Goal: Task Accomplishment & Management: Manage account settings

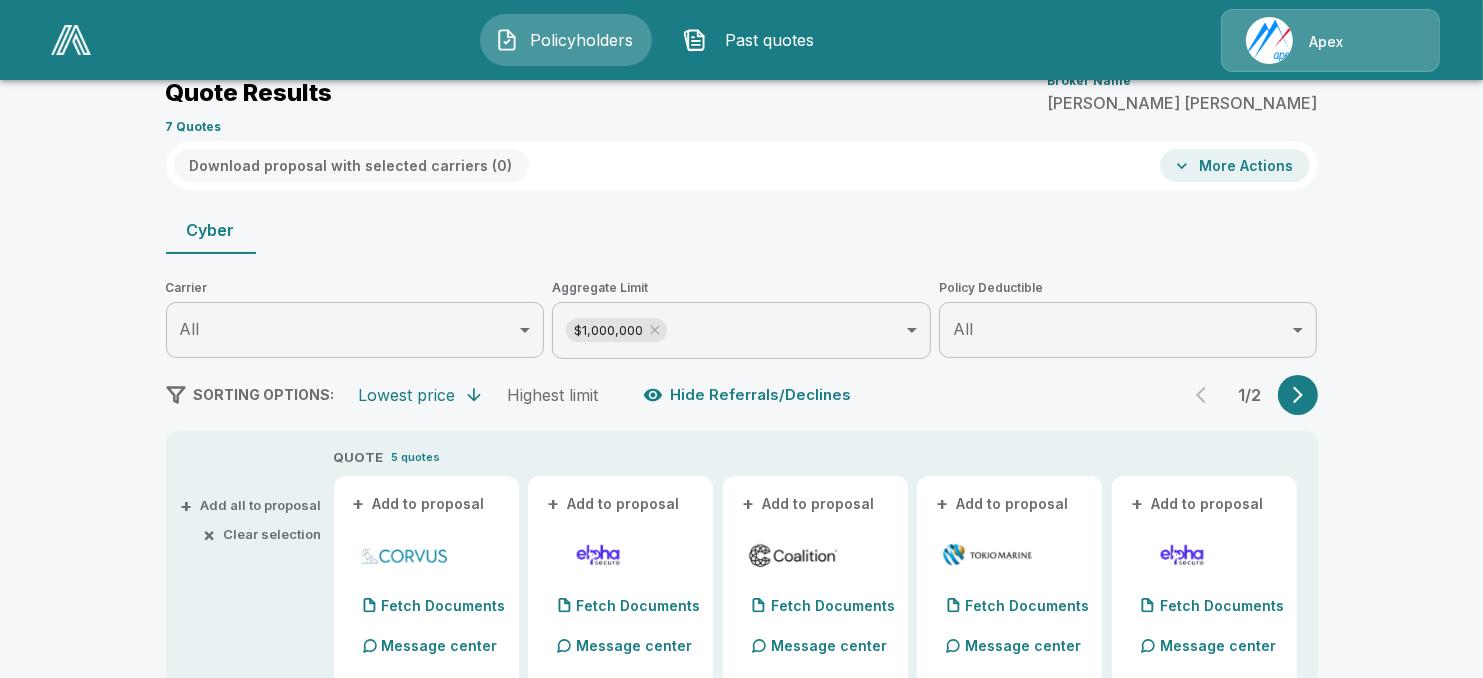
scroll to position [100, 0]
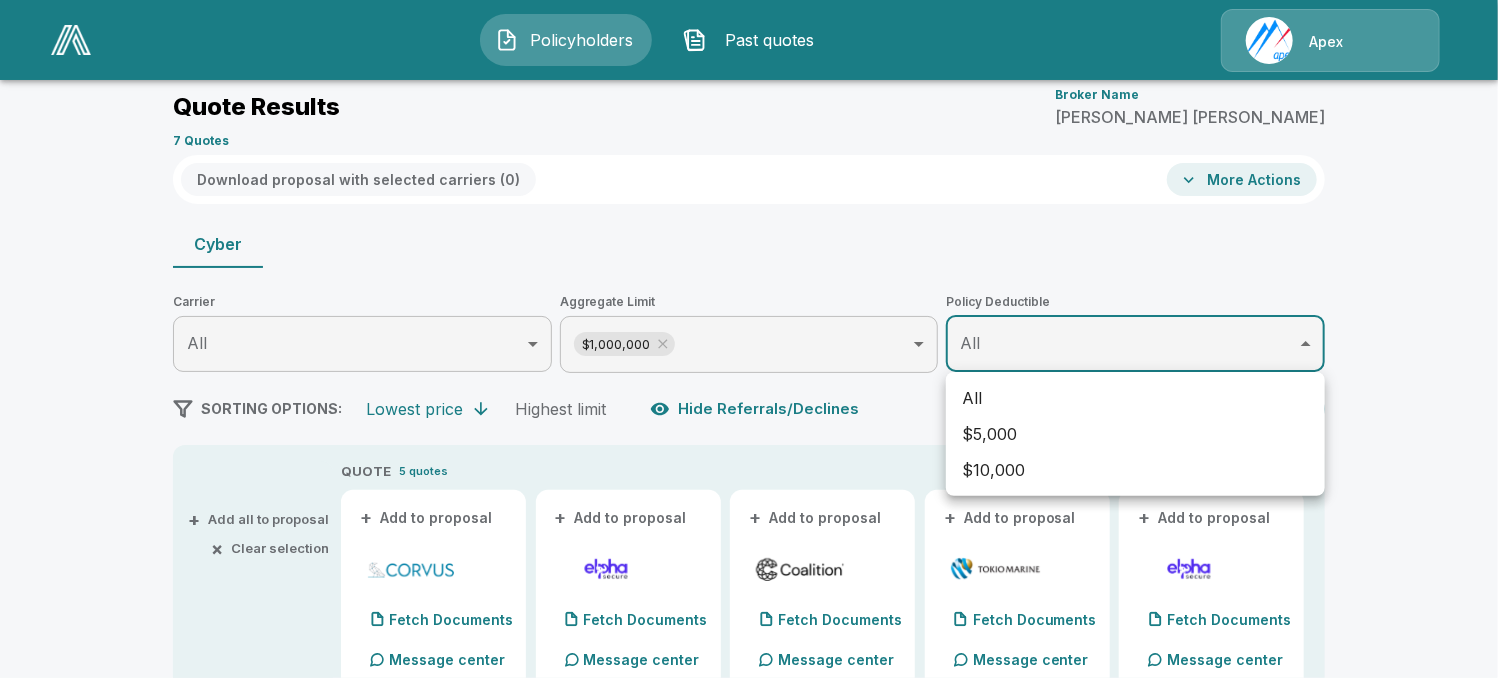
click at [1346, 243] on div at bounding box center [749, 339] width 1498 height 678
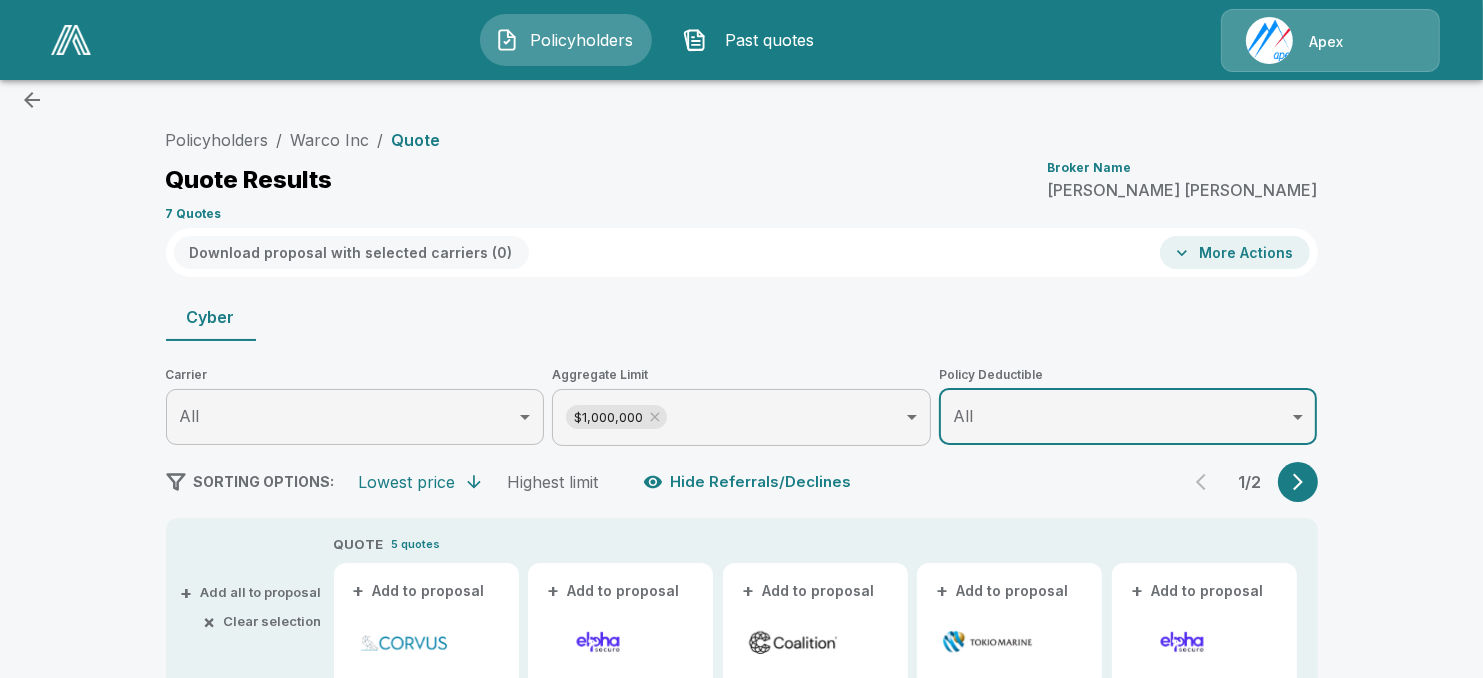
scroll to position [0, 0]
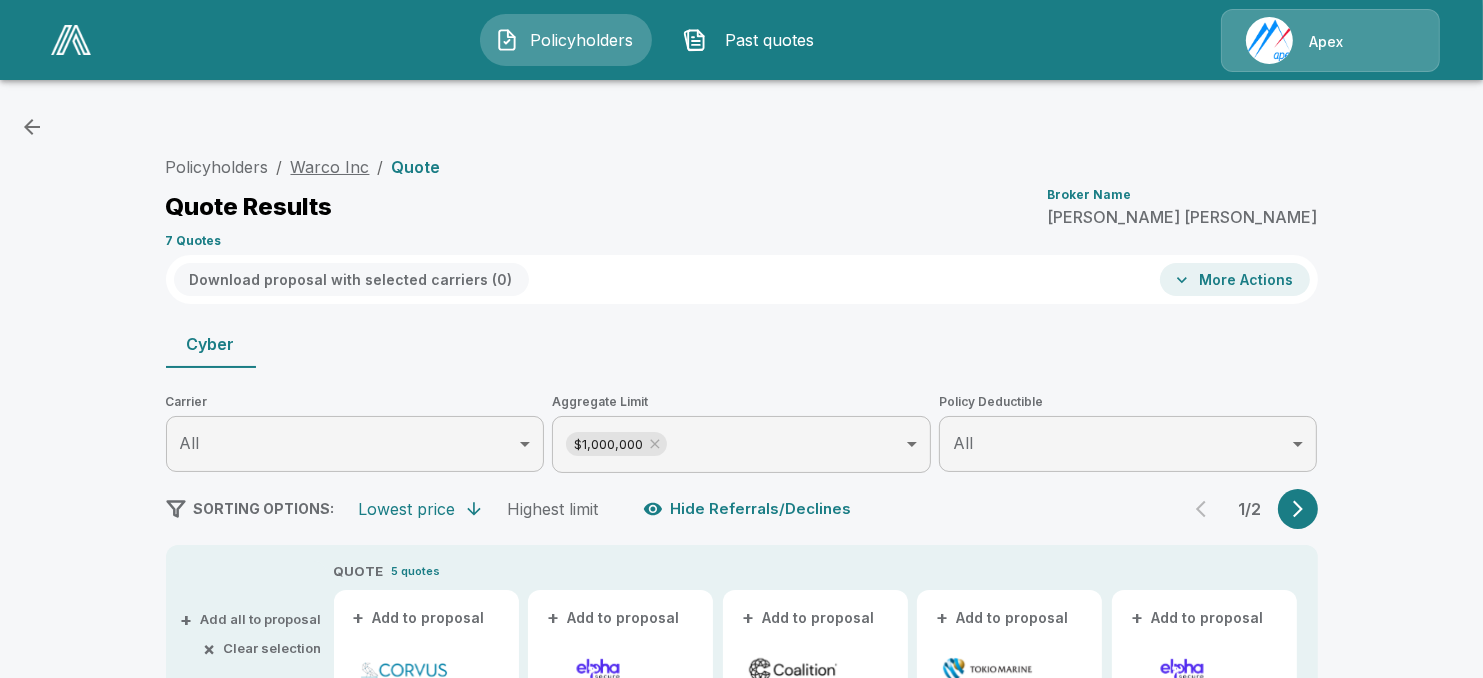
click at [354, 165] on link "Warco Inc" at bounding box center [330, 167] width 79 height 20
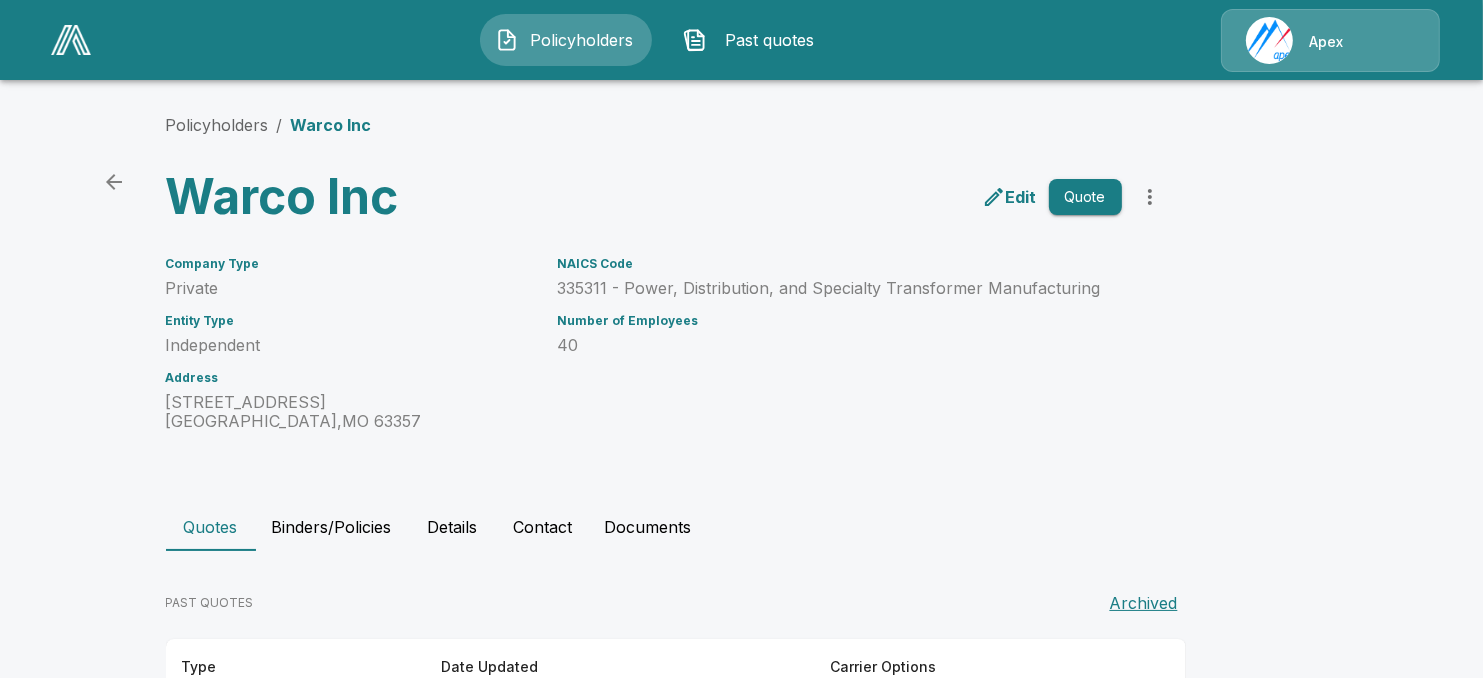
click at [1024, 193] on p "Edit" at bounding box center [1021, 197] width 31 height 24
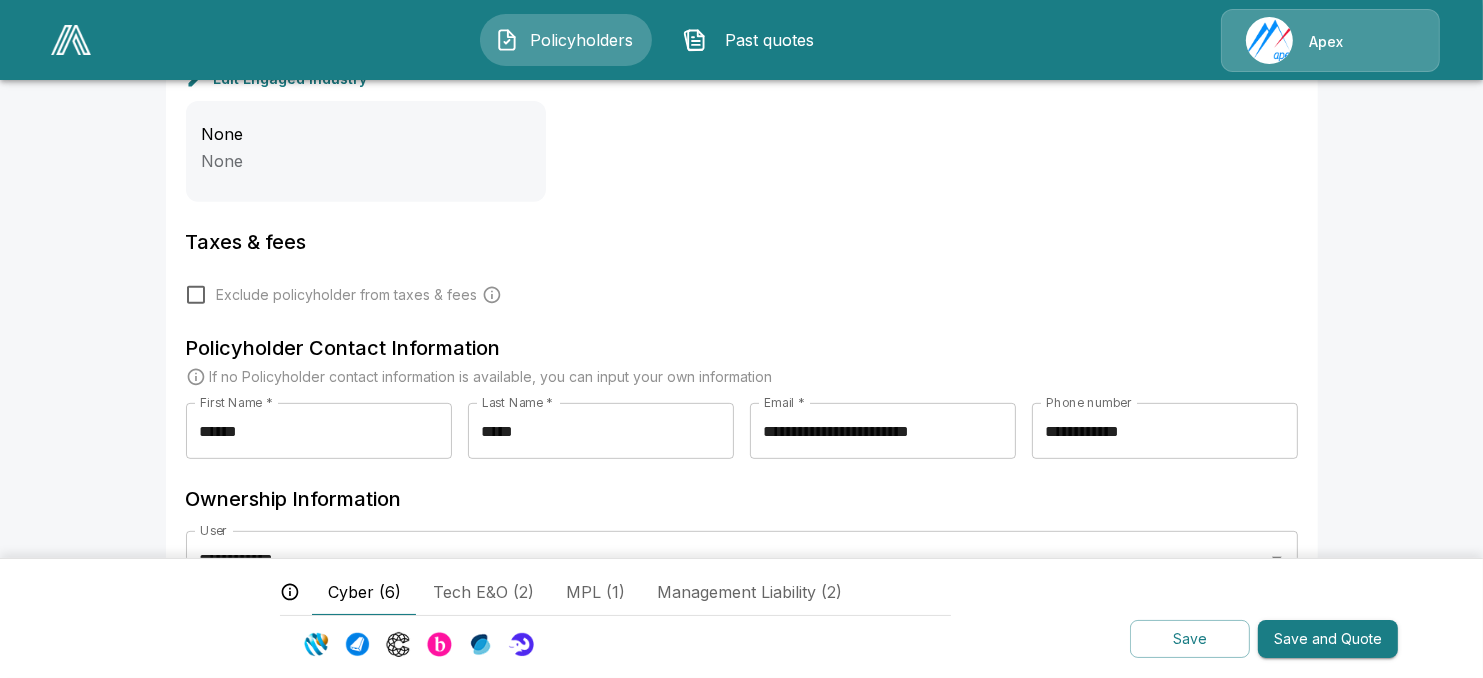
scroll to position [836, 0]
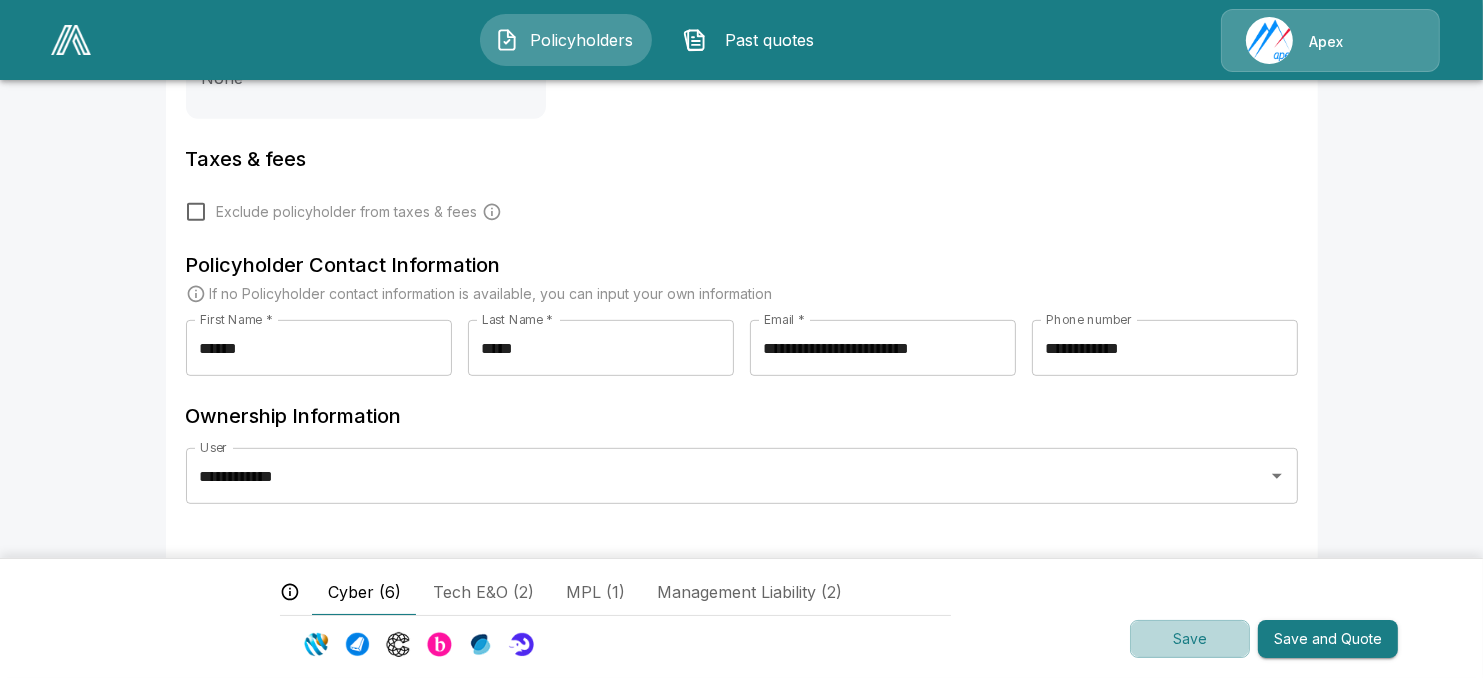
click at [1184, 639] on button "Save" at bounding box center [1190, 639] width 120 height 39
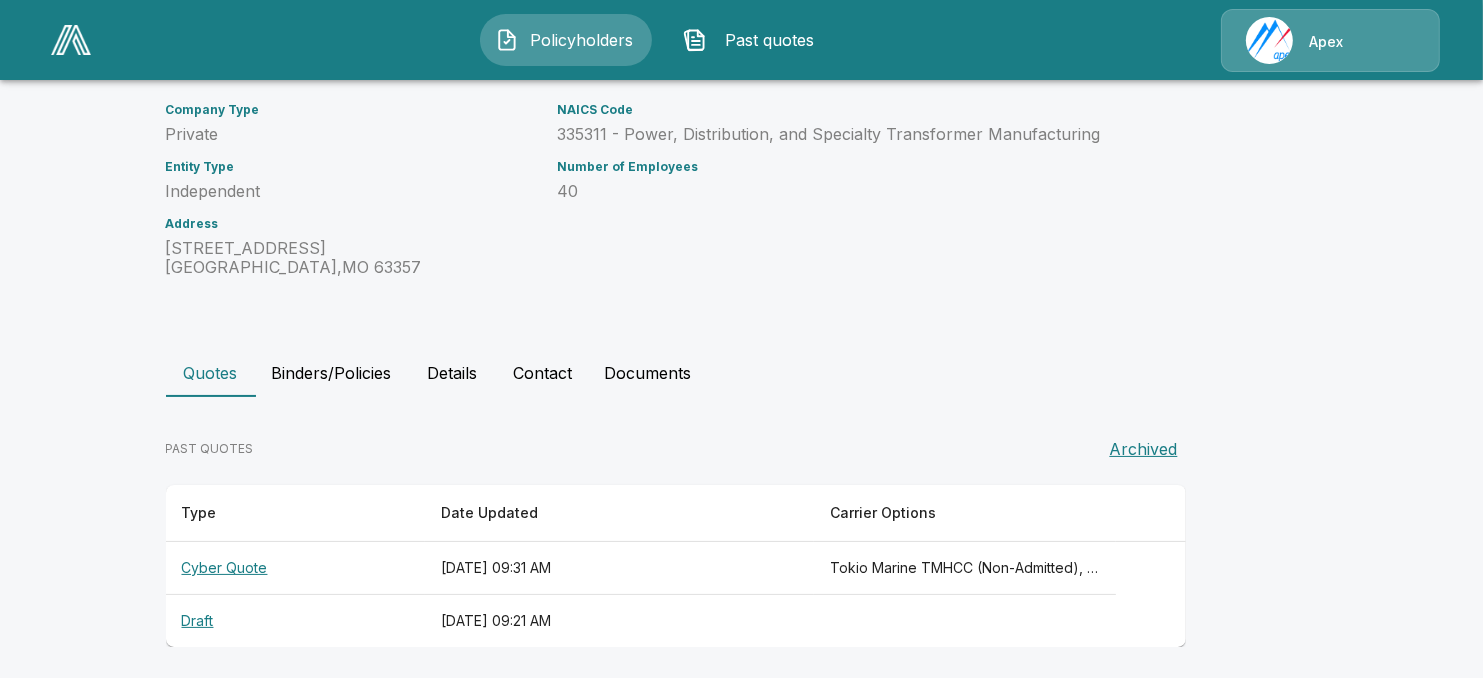
scroll to position [160, 0]
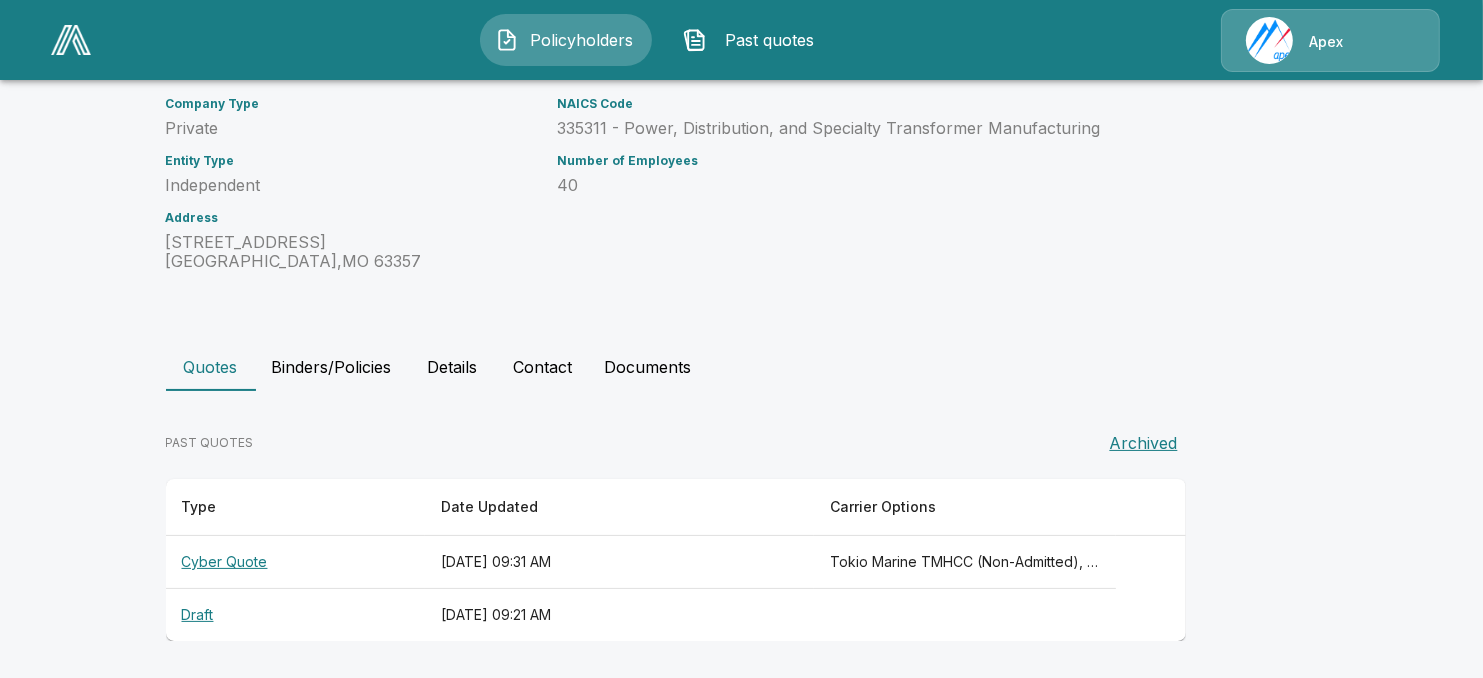
click at [264, 559] on th "Cyber Quote" at bounding box center [295, 562] width 259 height 53
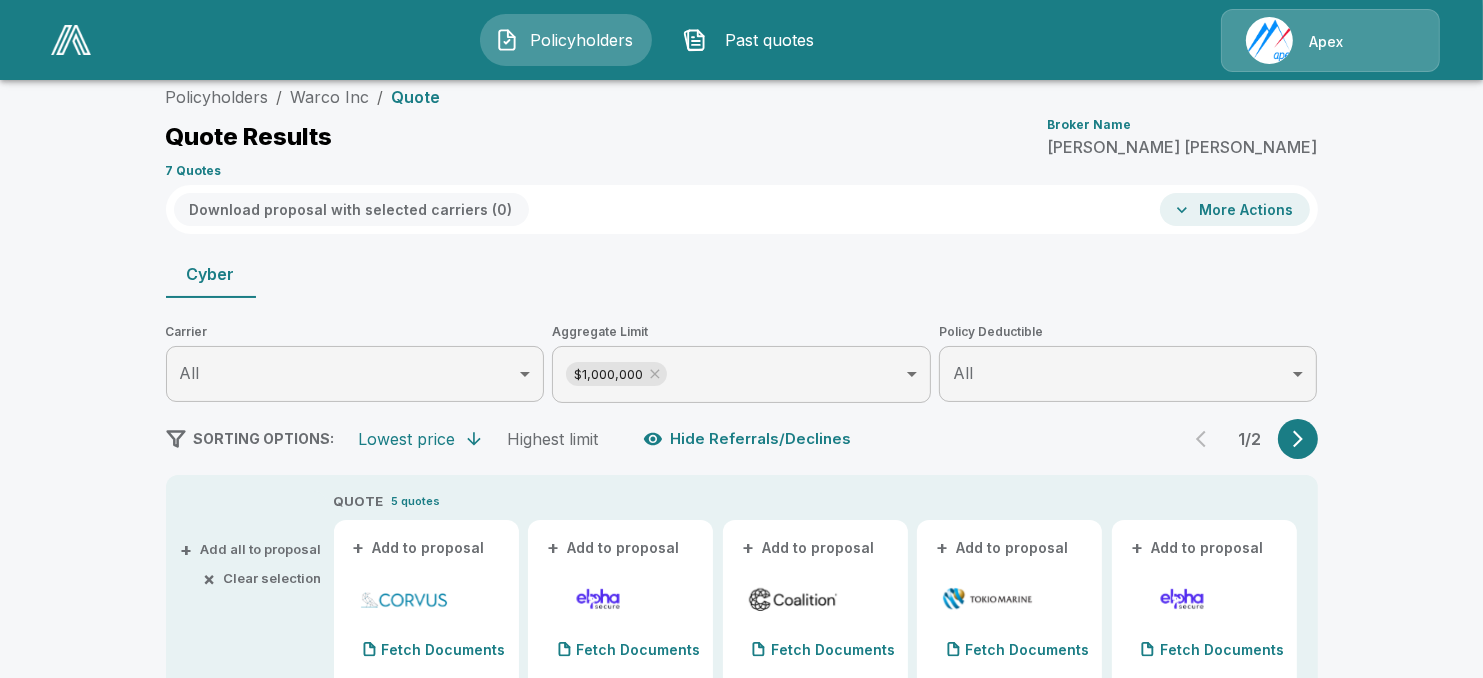
scroll to position [66, 0]
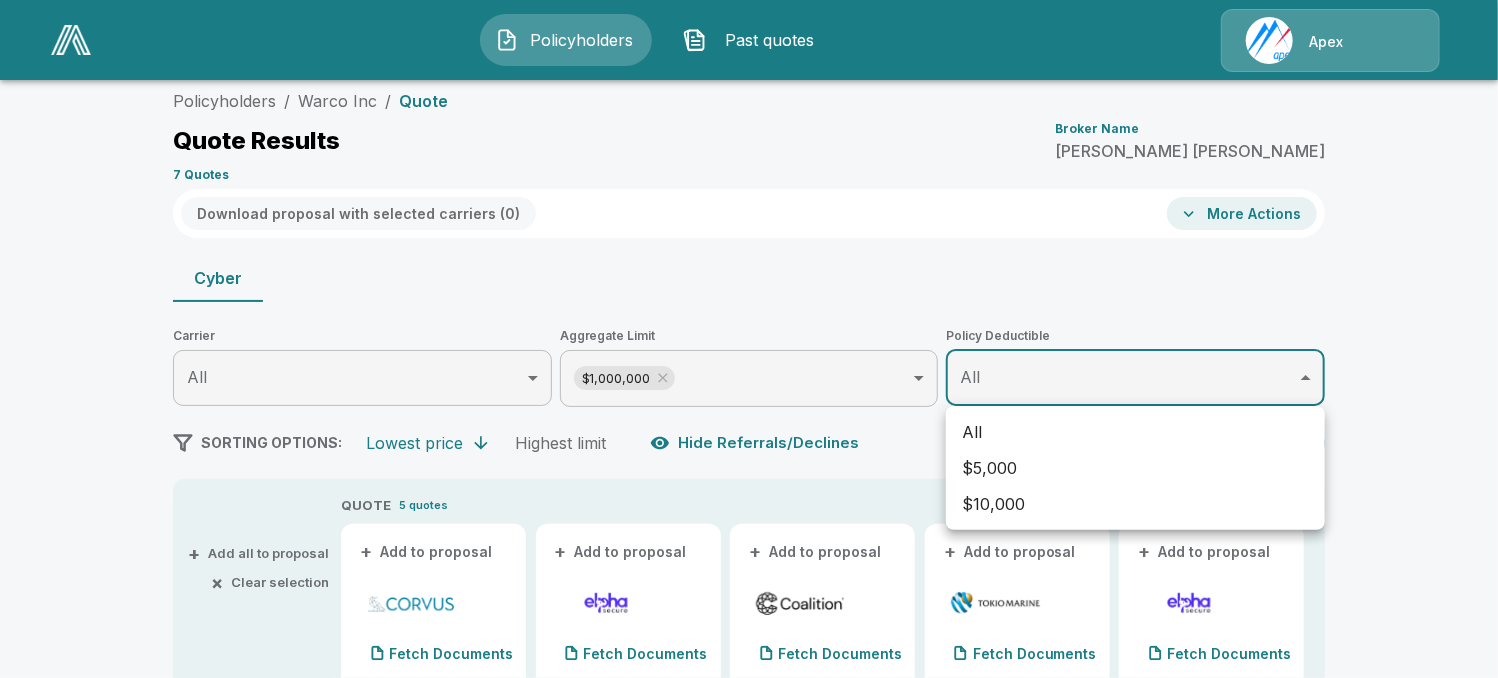
click at [1151, 369] on div at bounding box center [749, 339] width 1498 height 678
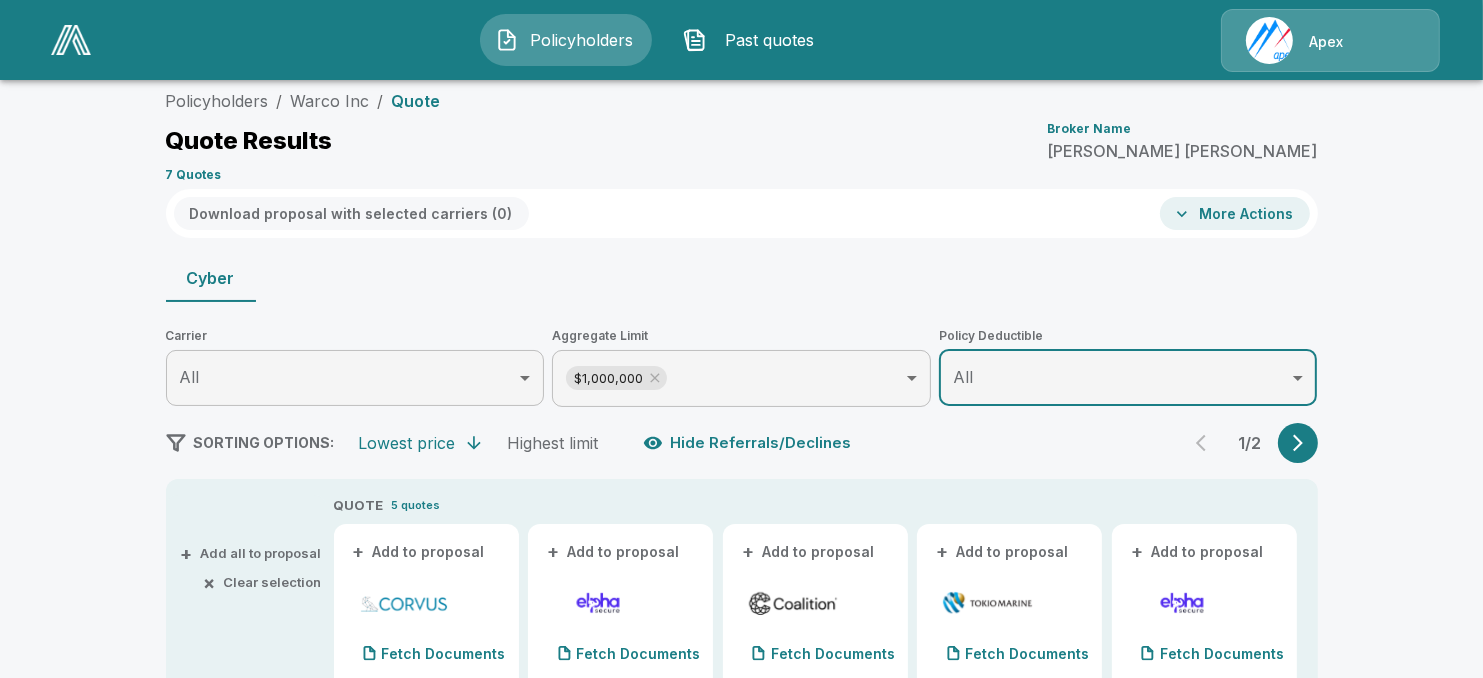
click at [1316, 447] on button "button" at bounding box center [1298, 443] width 40 height 40
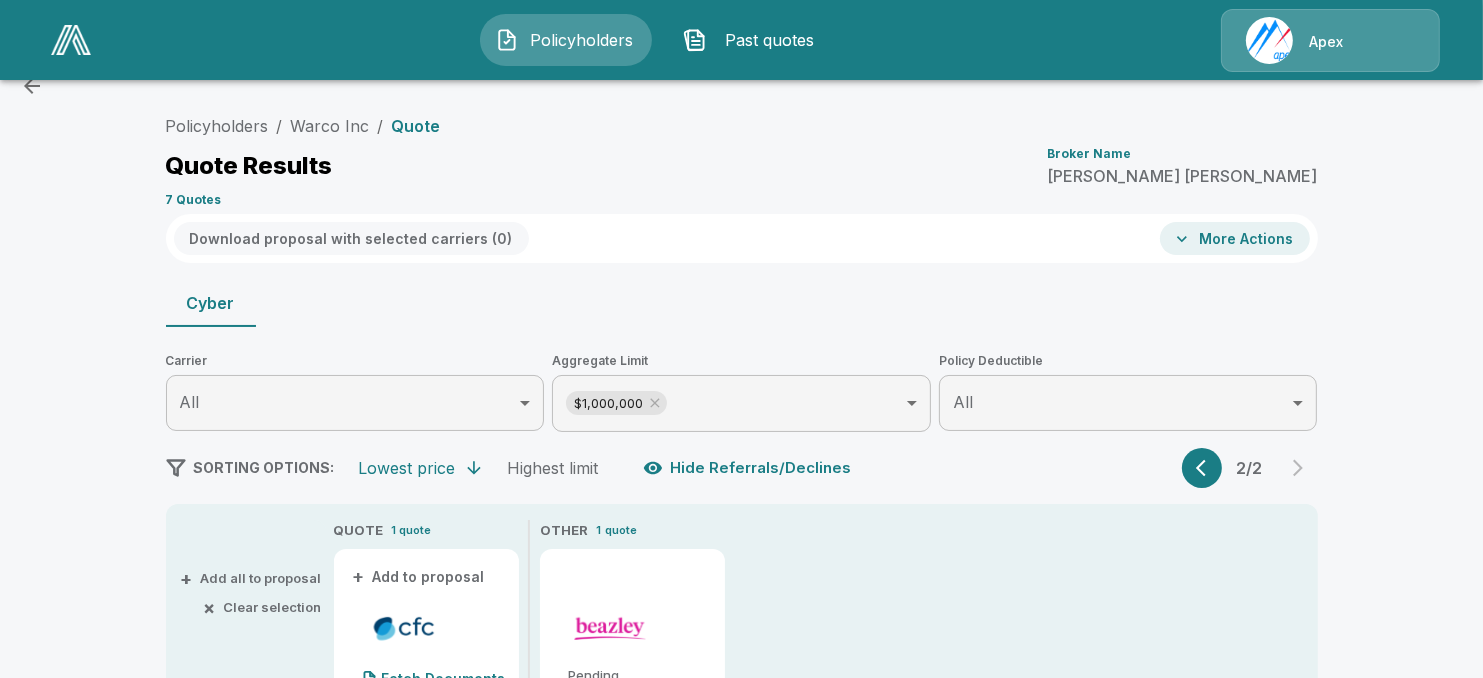
scroll to position [0, 0]
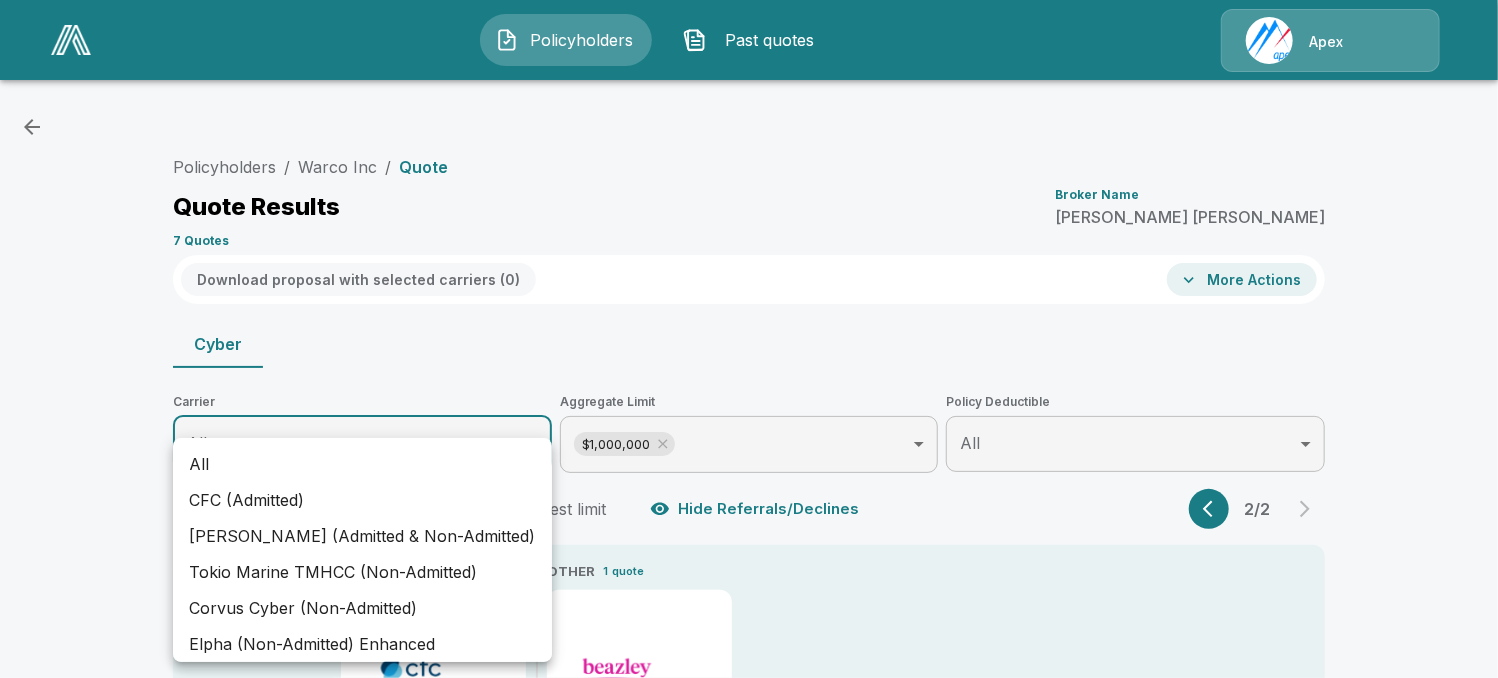
click at [530, 452] on li "All" at bounding box center [362, 464] width 379 height 36
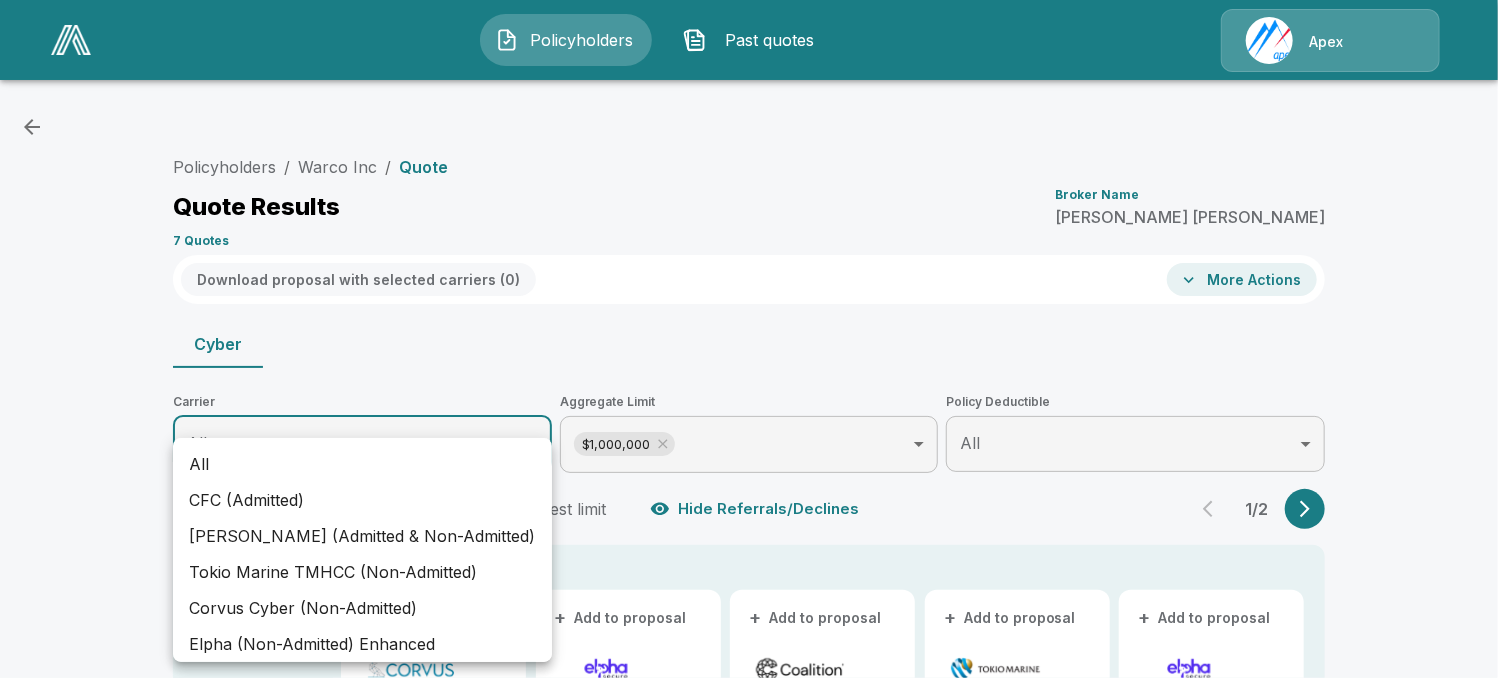
click at [1227, 523] on div at bounding box center [749, 339] width 1498 height 678
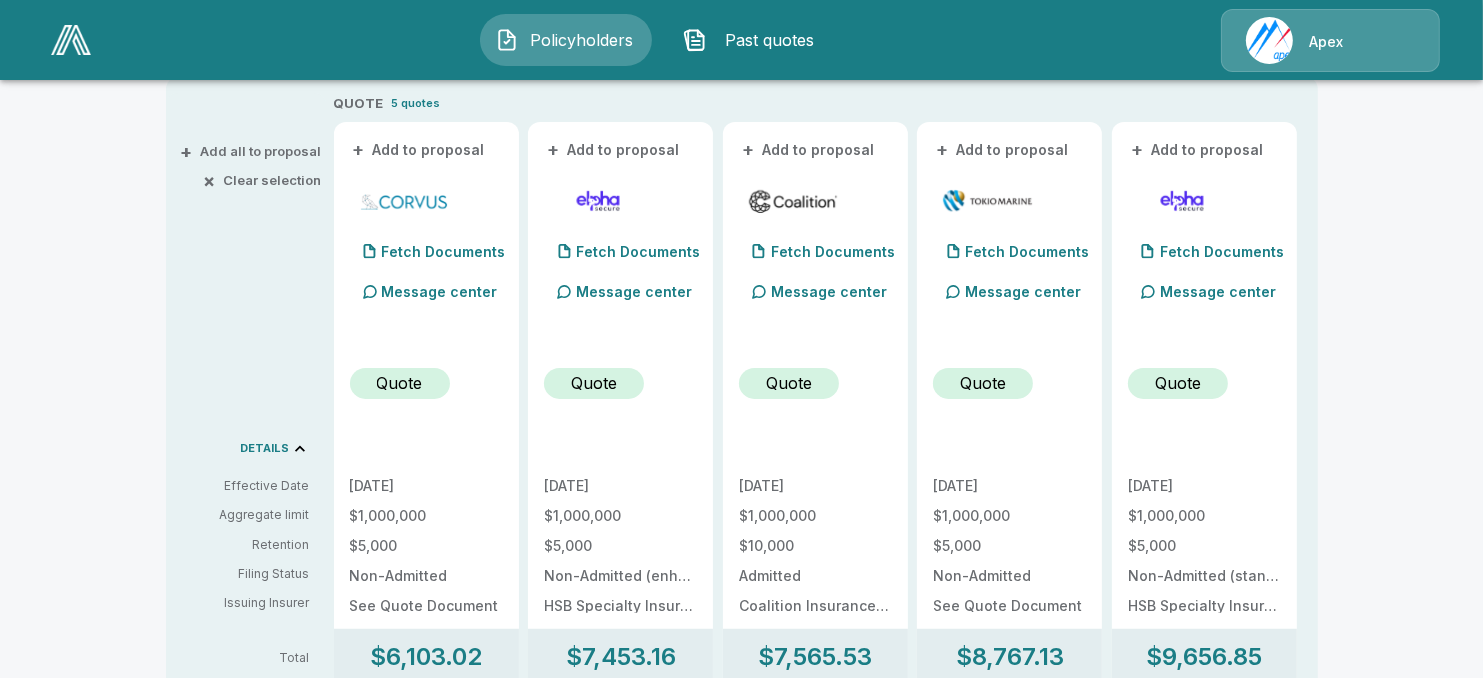
scroll to position [700, 0]
